Goal: Find specific page/section: Find specific page/section

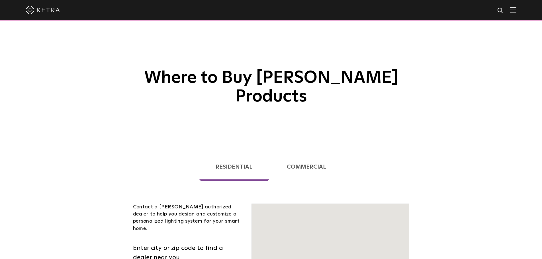
click at [171, 49] on h1 "Where to Buy [PERSON_NAME] Products" at bounding box center [271, 66] width 285 height 81
click at [140, 65] on h1 "Where to Buy [PERSON_NAME] Products" at bounding box center [271, 66] width 285 height 81
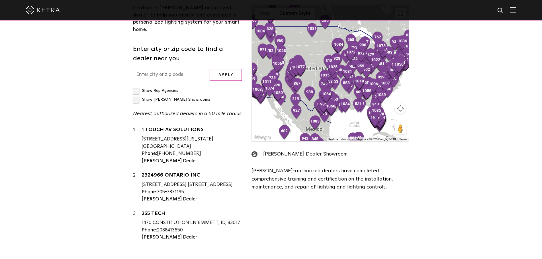
click at [131, 65] on div "Contact a [PERSON_NAME] authorized dealer to help you design and customize a pe…" at bounding box center [188, 125] width 119 height 241
click at [136, 89] on label "Show Rep Agencies" at bounding box center [155, 91] width 45 height 4
click at [136, 87] on input "Show Rep Agencies" at bounding box center [135, 89] width 4 height 4
checkbox input "true"
click at [163, 68] on input "text" at bounding box center [167, 75] width 68 height 15
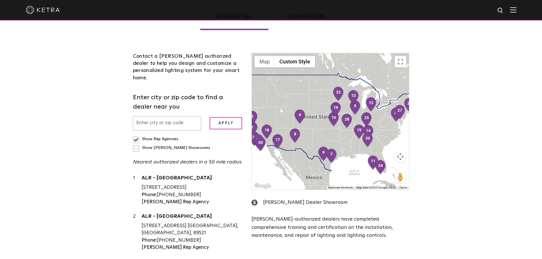
scroll to position [142, 0]
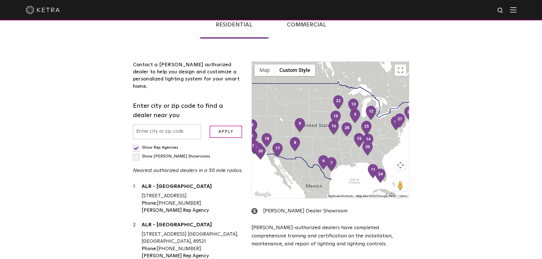
click at [157, 125] on input "text" at bounding box center [167, 132] width 68 height 15
type input "91601"
click at [210, 126] on input "Apply" at bounding box center [226, 132] width 32 height 12
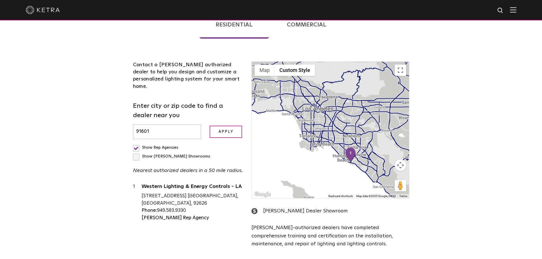
drag, startPoint x: 340, startPoint y: 124, endPoint x: 327, endPoint y: 107, distance: 21.9
click at [327, 107] on div at bounding box center [330, 130] width 157 height 137
